Goal: Information Seeking & Learning: Learn about a topic

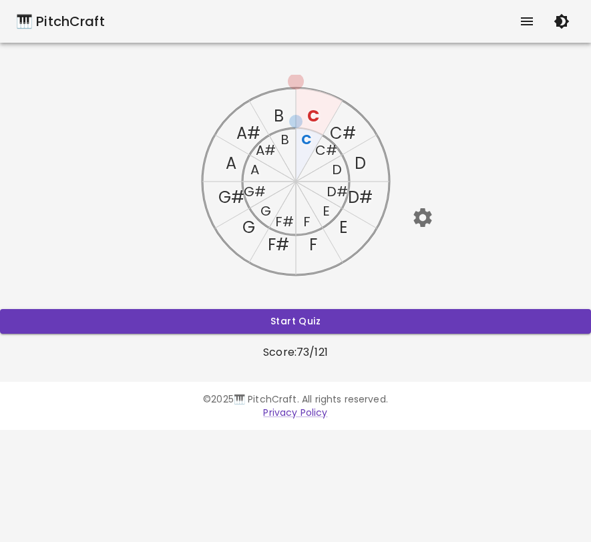
click at [306, 136] on text "C" at bounding box center [306, 139] width 11 height 19
click at [315, 110] on text "C" at bounding box center [312, 116] width 12 height 22
click at [328, 150] on text "C#" at bounding box center [325, 150] width 22 height 19
click at [344, 134] on text "C#" at bounding box center [343, 133] width 26 height 22
click at [321, 158] on text "C#" at bounding box center [325, 150] width 22 height 19
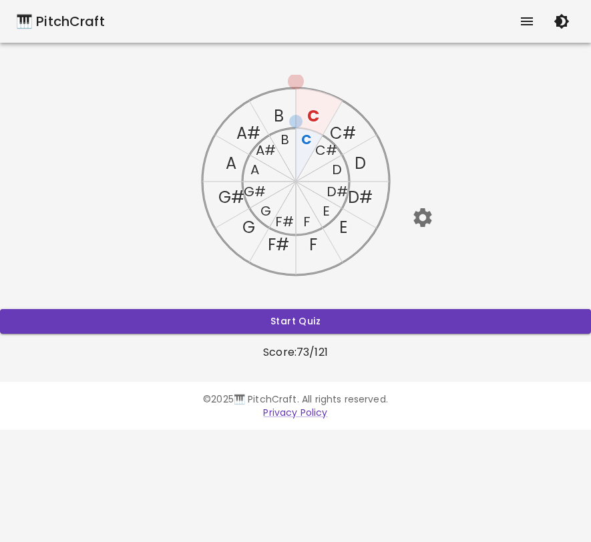
click at [335, 169] on text "D" at bounding box center [337, 169] width 10 height 19
click at [359, 164] on text "D" at bounding box center [359, 163] width 11 height 22
click at [424, 216] on icon "button" at bounding box center [422, 217] width 23 height 23
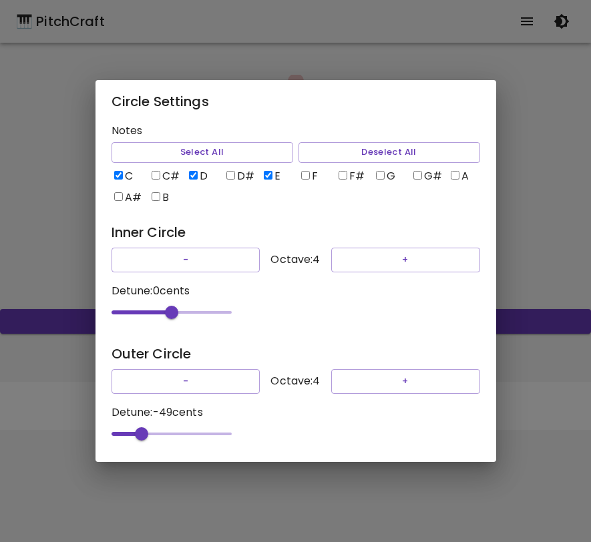
click at [519, 184] on div "Circle Settings Notes Select All Deselect All C C# D D# E F F# G G# A A# B Inne…" at bounding box center [295, 271] width 591 height 542
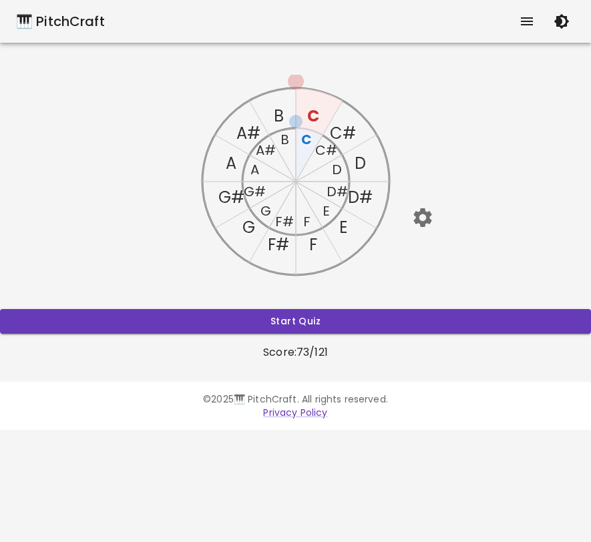
click at [325, 210] on text "E" at bounding box center [325, 211] width 7 height 19
click at [336, 223] on icon "C C# D D# E F F# G G# A A# B C C# D D# E F F# G G# A A# B" at bounding box center [296, 182] width 214 height 214
click at [346, 226] on icon "C C# D D# E F F# G G# A A# B C C# D D# E F F# G G# A A# B" at bounding box center [296, 182] width 214 height 214
click at [345, 226] on text "E" at bounding box center [342, 227] width 8 height 22
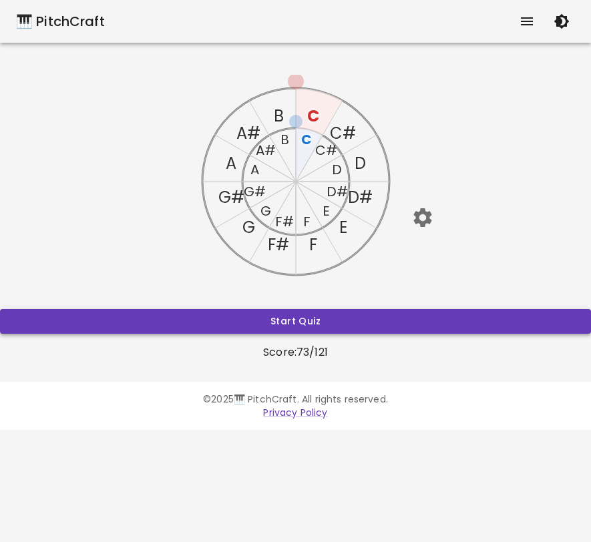
click at [340, 315] on button "Start Quiz" at bounding box center [295, 321] width 591 height 25
